Goal: Download file/media

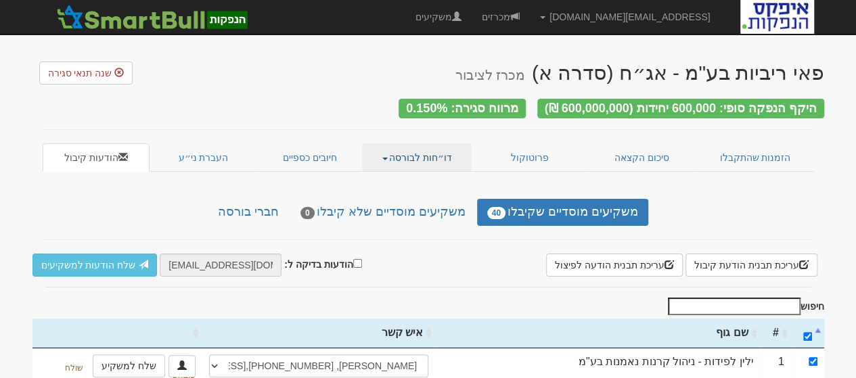
click at [432, 152] on link "דו״חות לבורסה" at bounding box center [417, 157] width 110 height 28
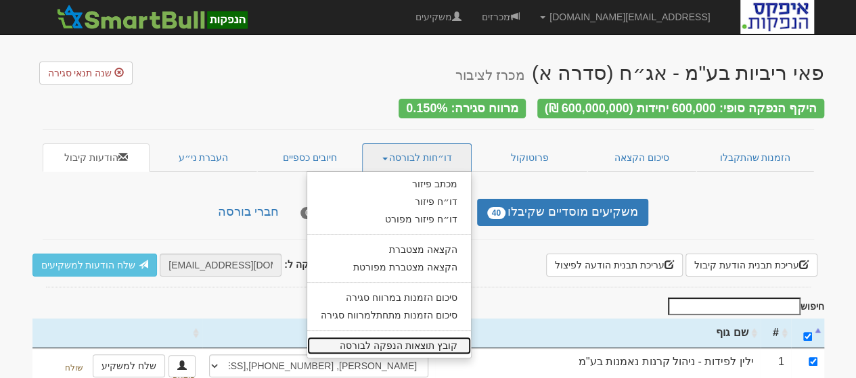
click at [406, 338] on link "קובץ תוצאות הנפקה לבורסה" at bounding box center [389, 346] width 164 height 18
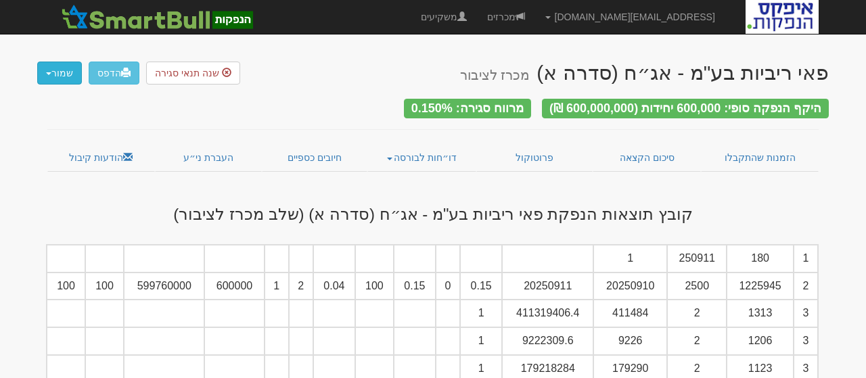
click at [62, 71] on button "שמור" at bounding box center [59, 73] width 45 height 23
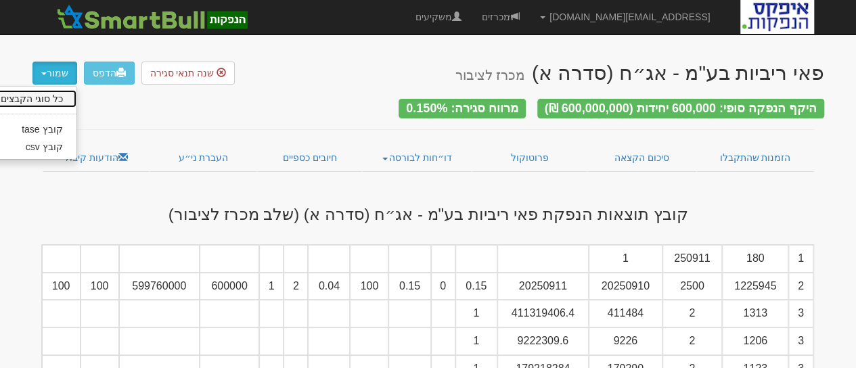
click at [49, 101] on link "כל סוגי הקבצים" at bounding box center [23, 99] width 107 height 18
